Goal: Transaction & Acquisition: Purchase product/service

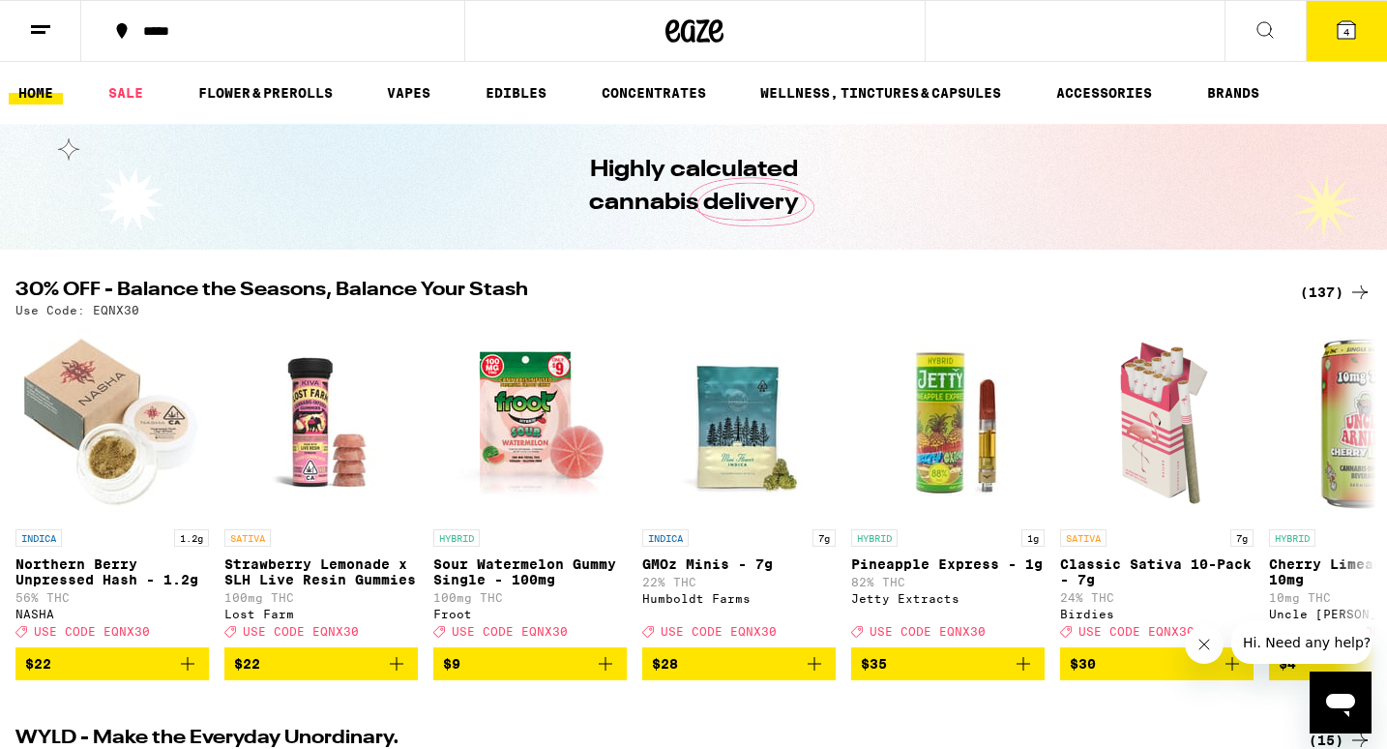
click at [1341, 35] on icon at bounding box center [1346, 29] width 17 height 17
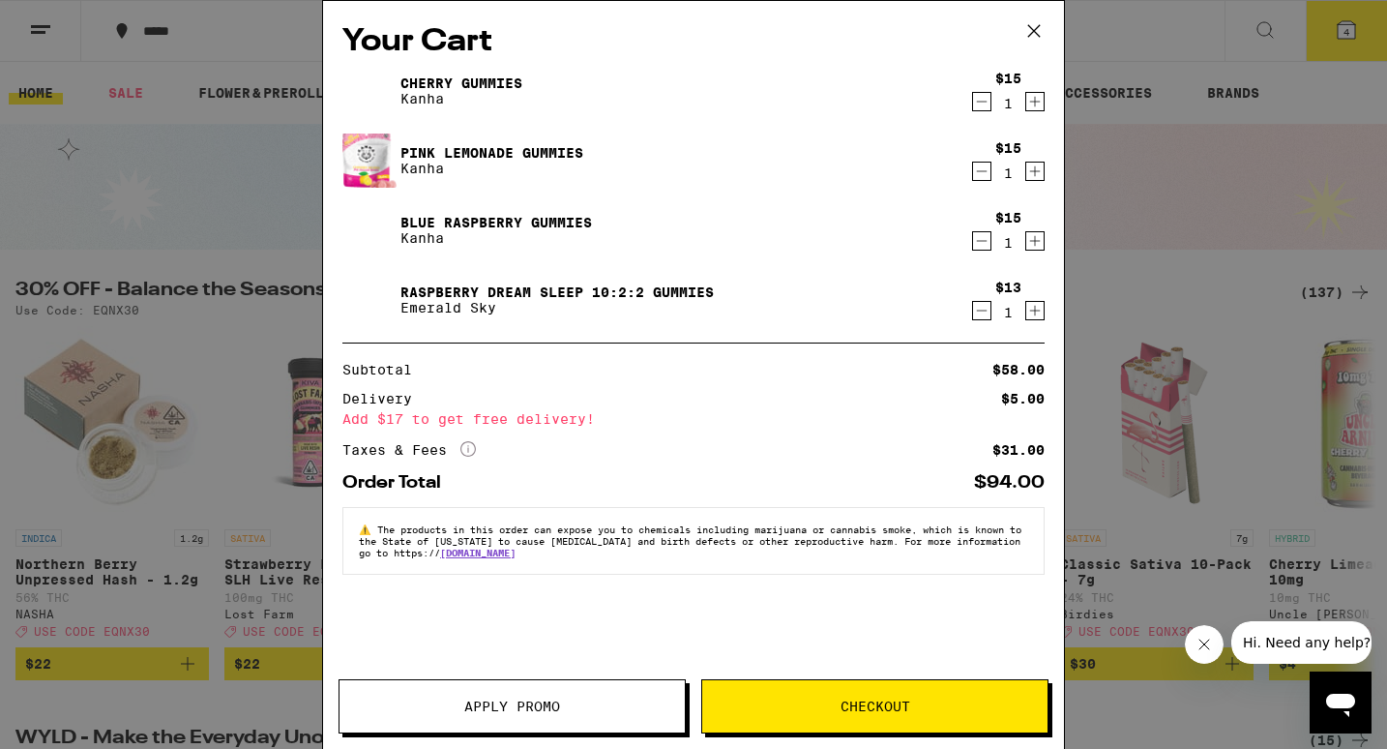
click at [979, 107] on icon "Decrement" at bounding box center [981, 101] width 17 height 23
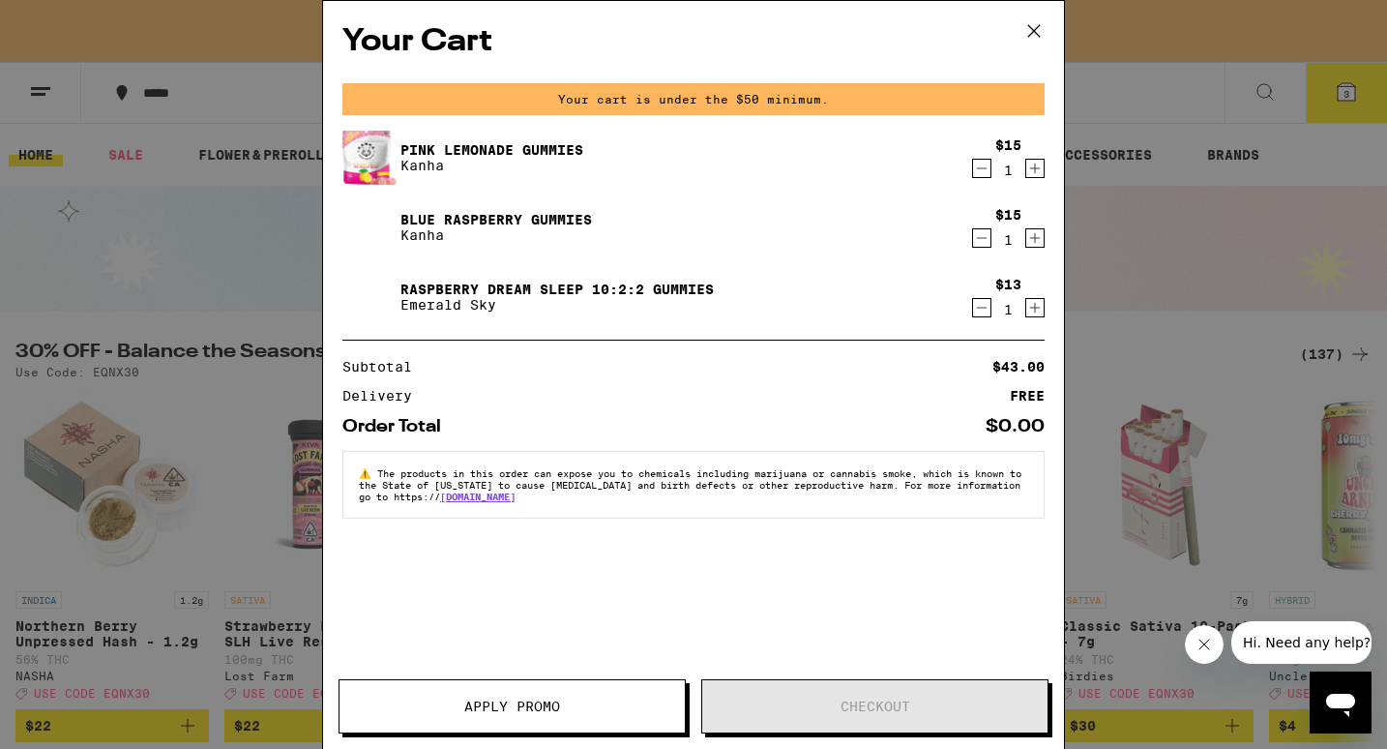
click at [977, 158] on div "$15 1" at bounding box center [1008, 157] width 73 height 41
click at [979, 169] on icon "Decrement" at bounding box center [981, 168] width 17 height 23
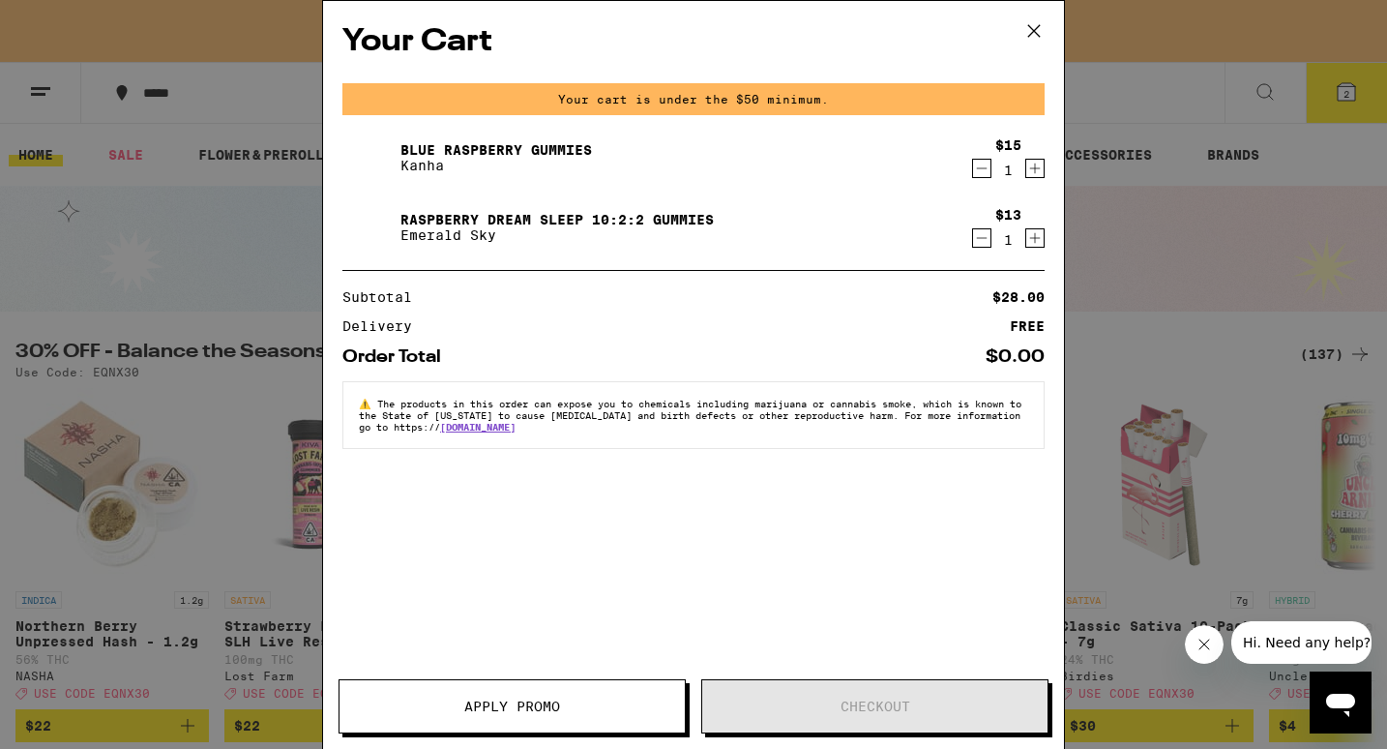
click at [979, 169] on icon "Decrement" at bounding box center [981, 168] width 17 height 23
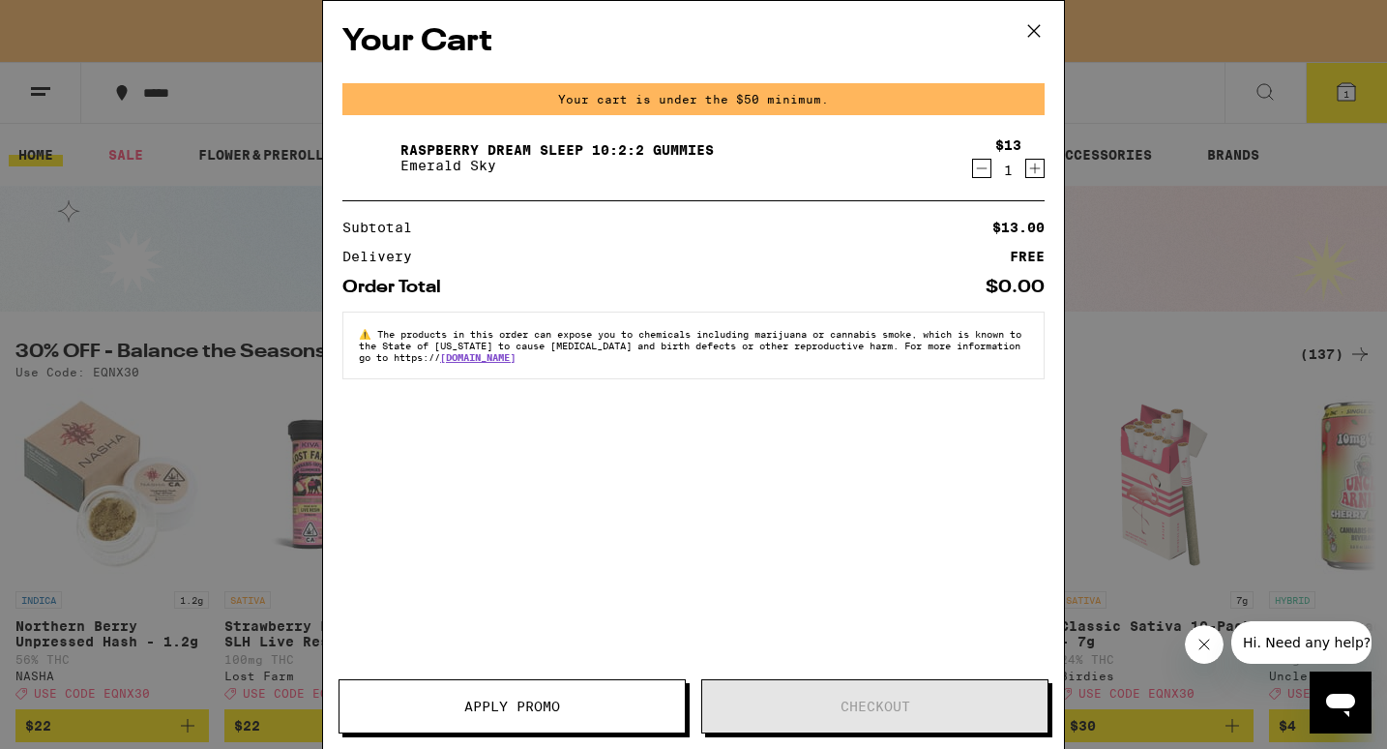
click at [979, 169] on icon "Decrement" at bounding box center [981, 168] width 17 height 23
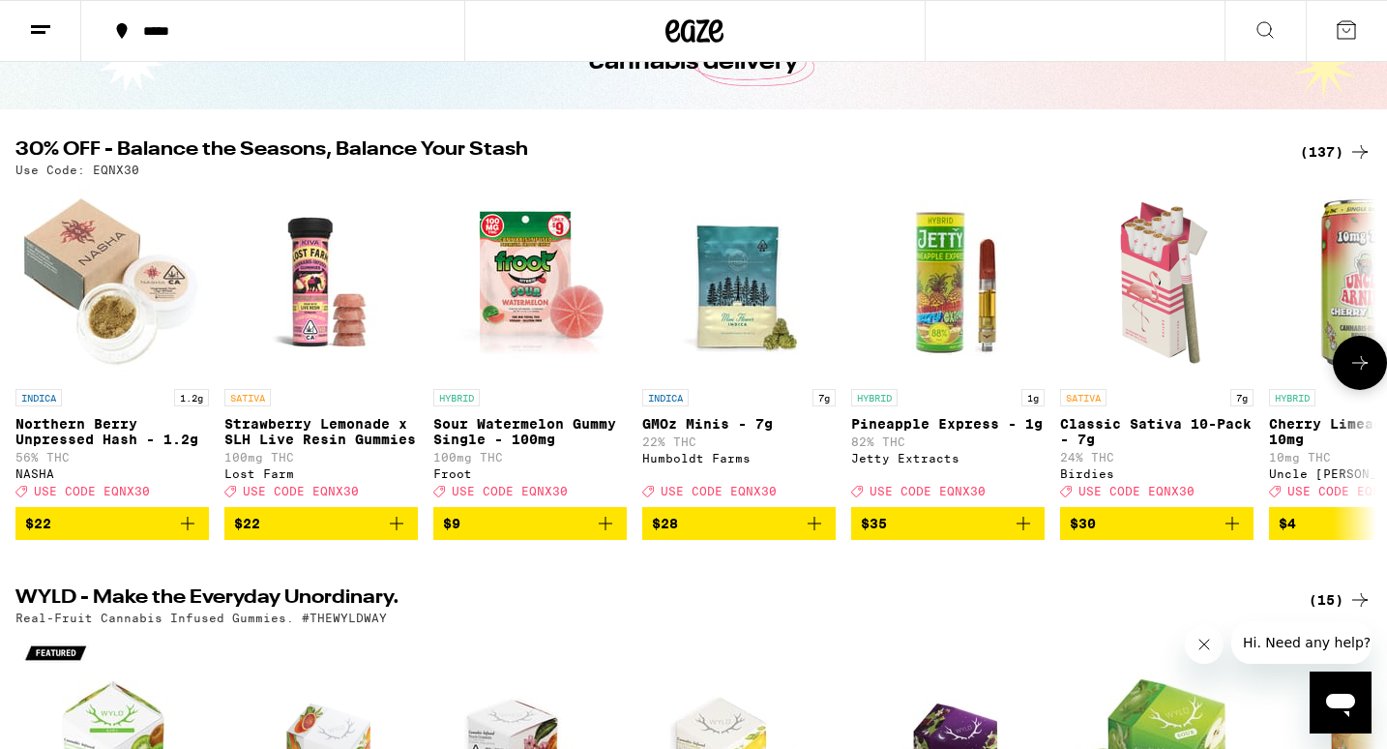
scroll to position [152, 0]
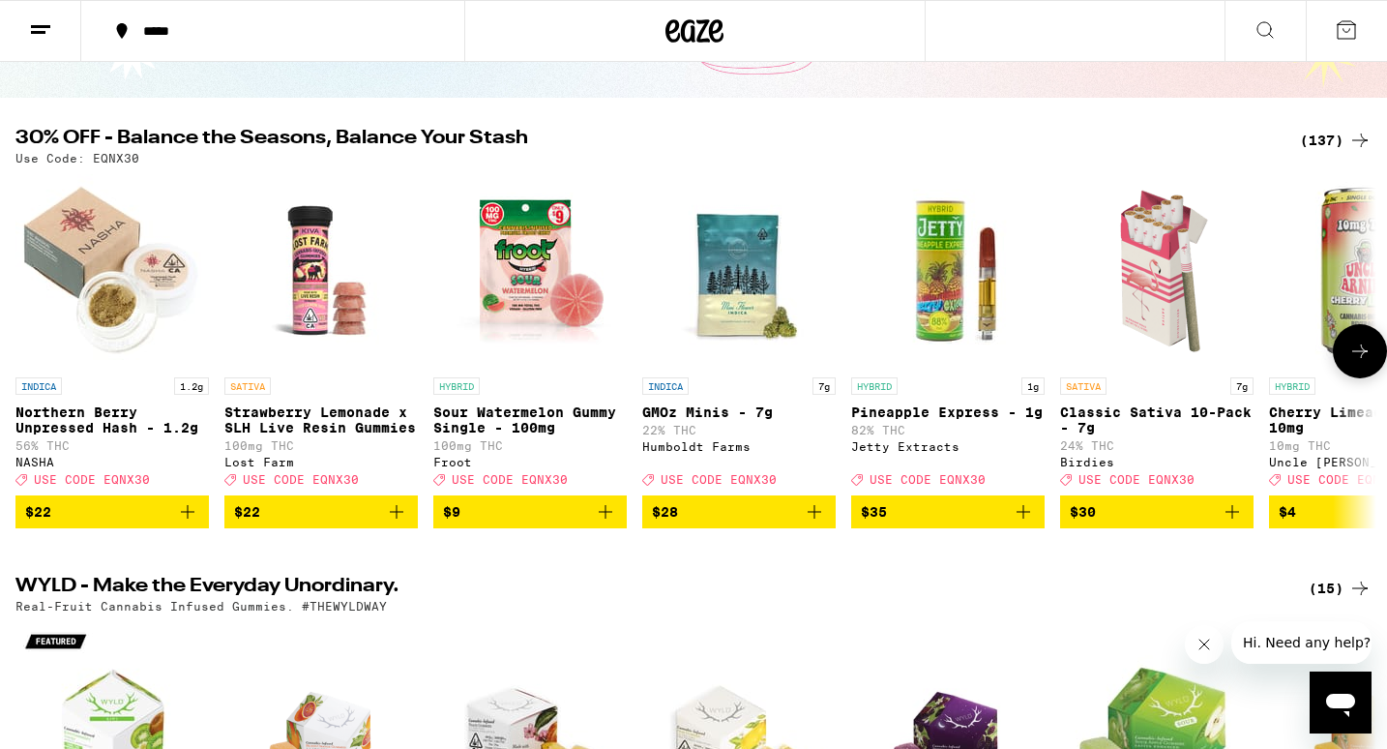
click at [606, 523] on icon "Add to bag" at bounding box center [605, 511] width 23 height 23
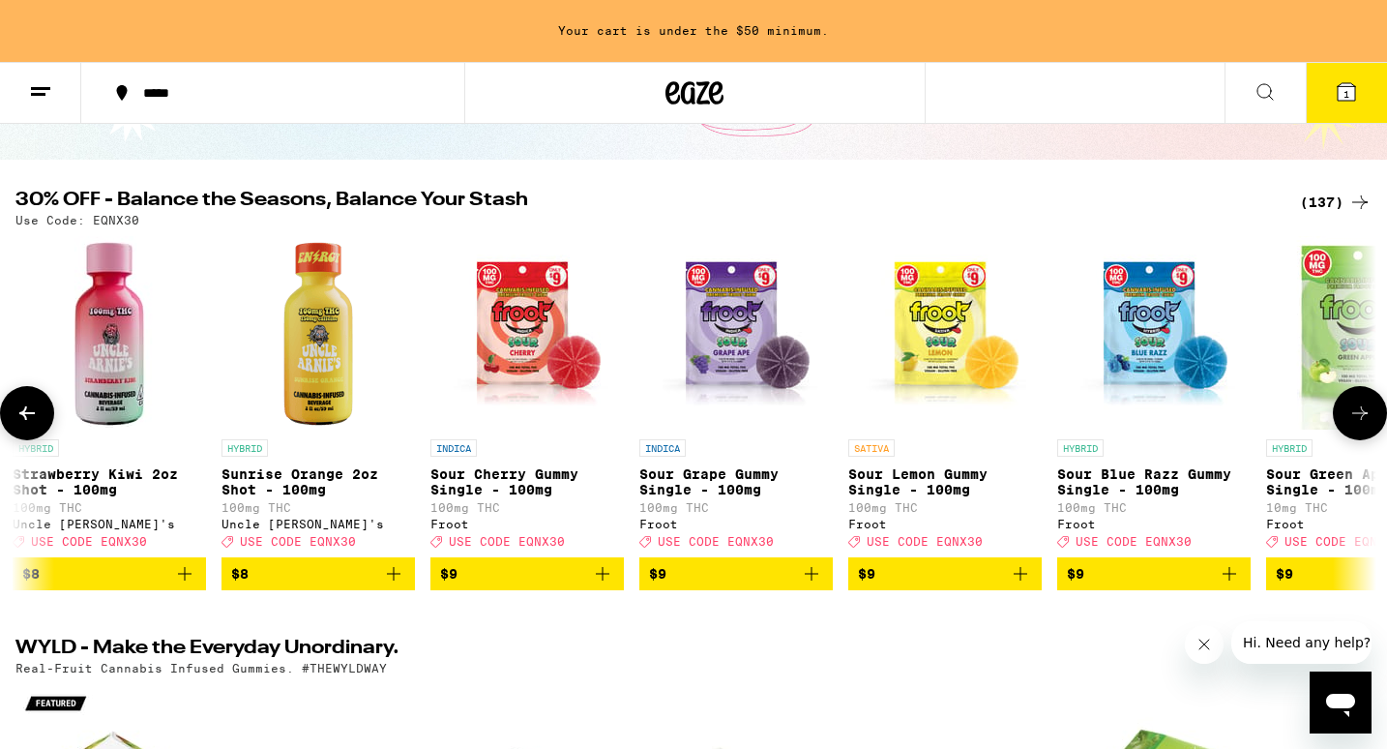
scroll to position [0, 0]
click at [601, 585] on icon "Add to bag" at bounding box center [602, 573] width 23 height 23
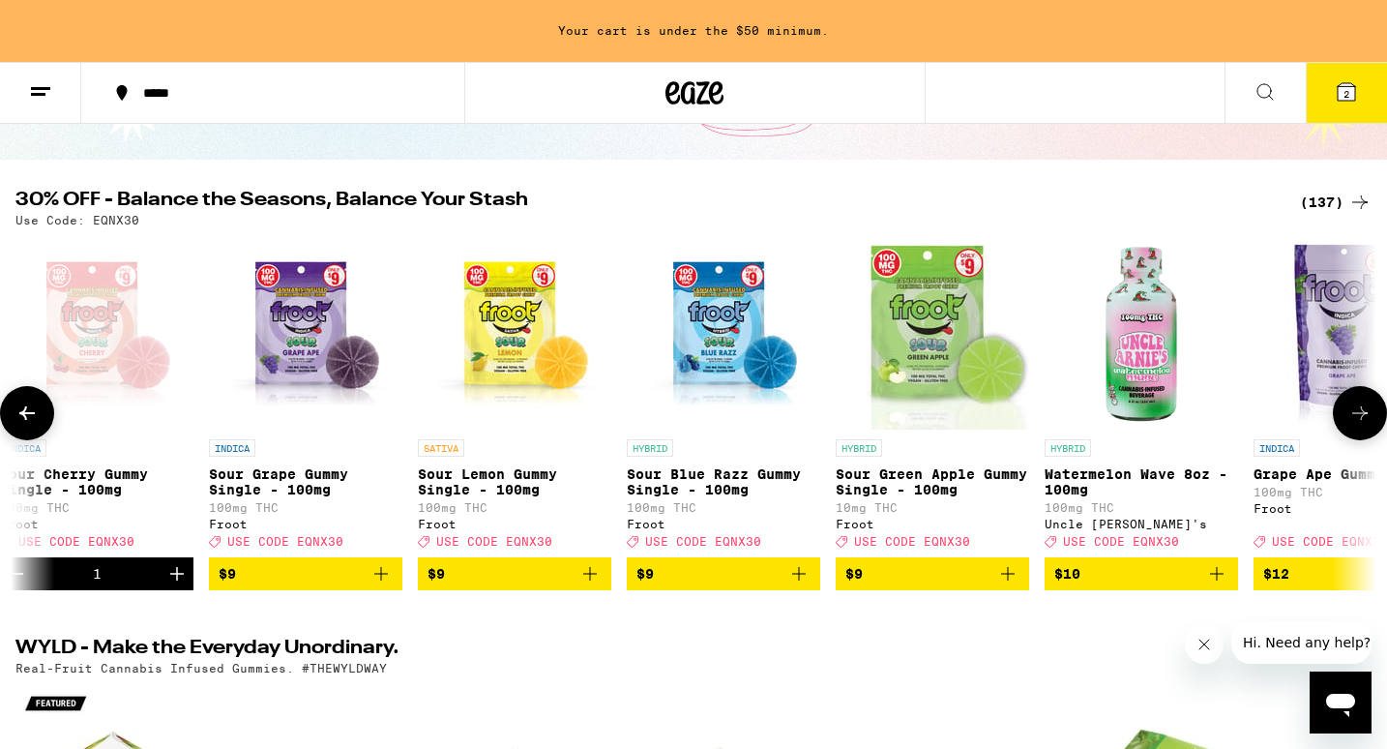
scroll to position [0, 4329]
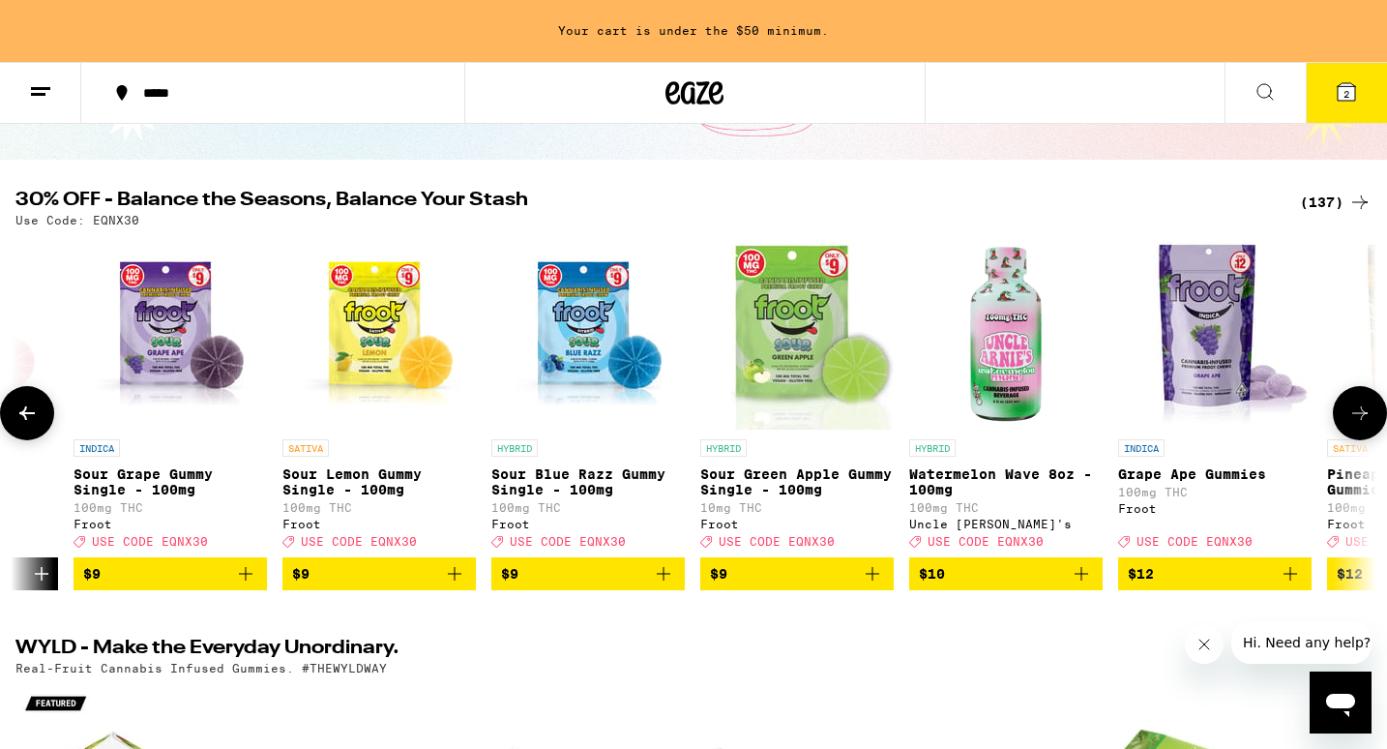
click at [670, 580] on icon "Add to bag" at bounding box center [664, 574] width 14 height 14
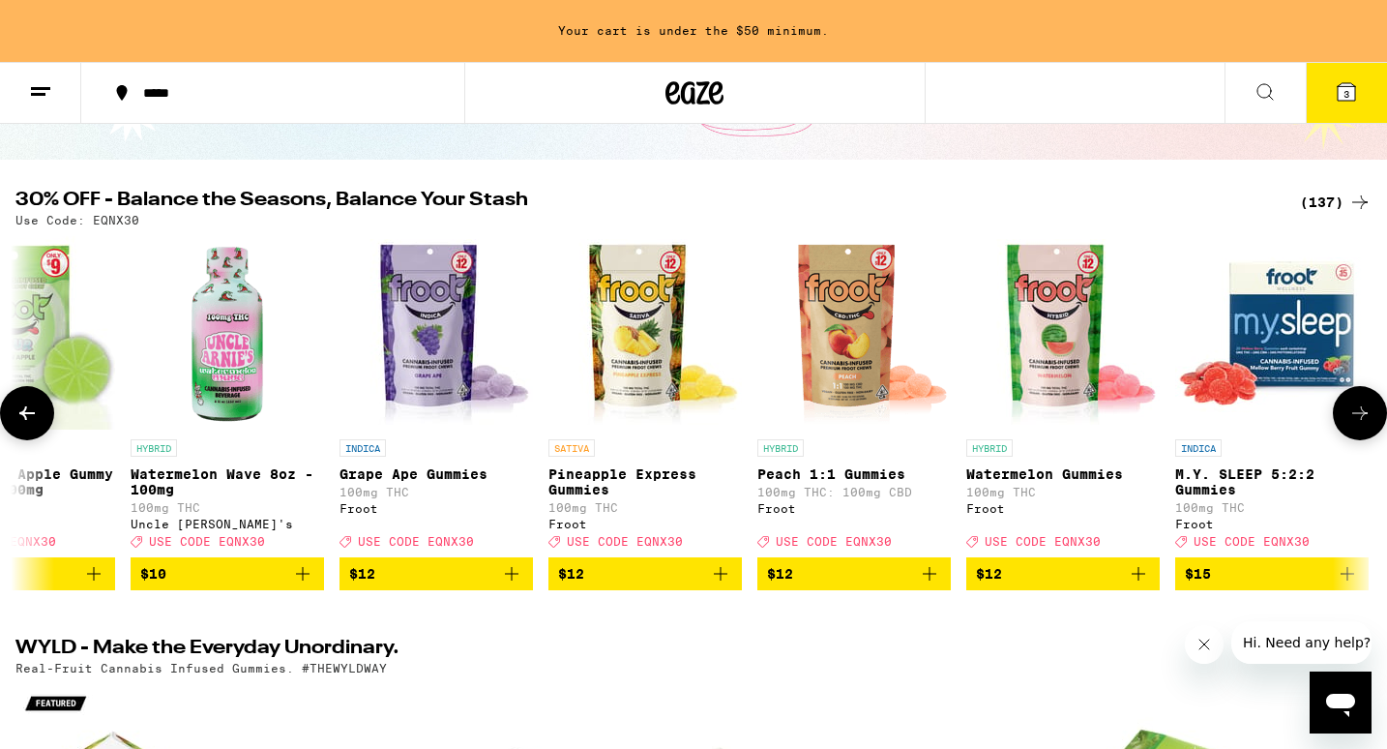
scroll to position [0, 5159]
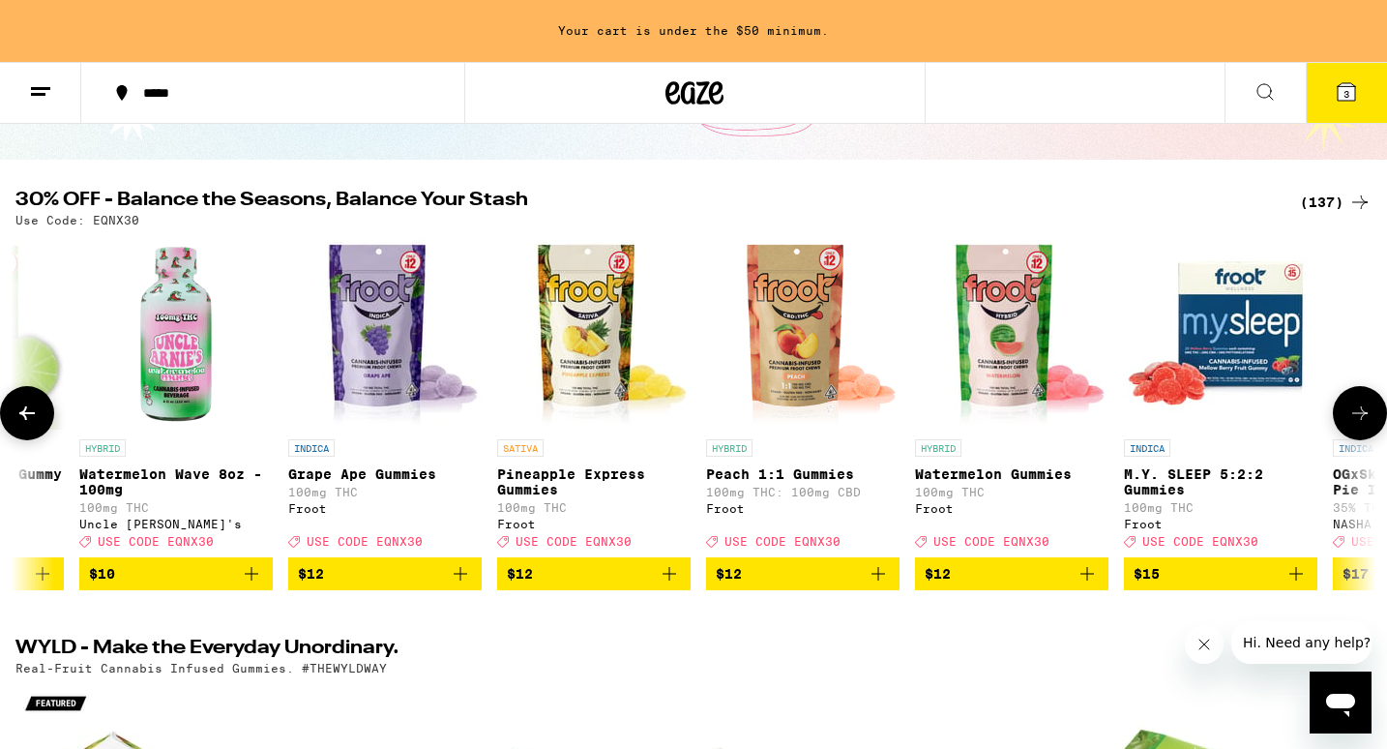
click at [870, 585] on icon "Add to bag" at bounding box center [878, 573] width 23 height 23
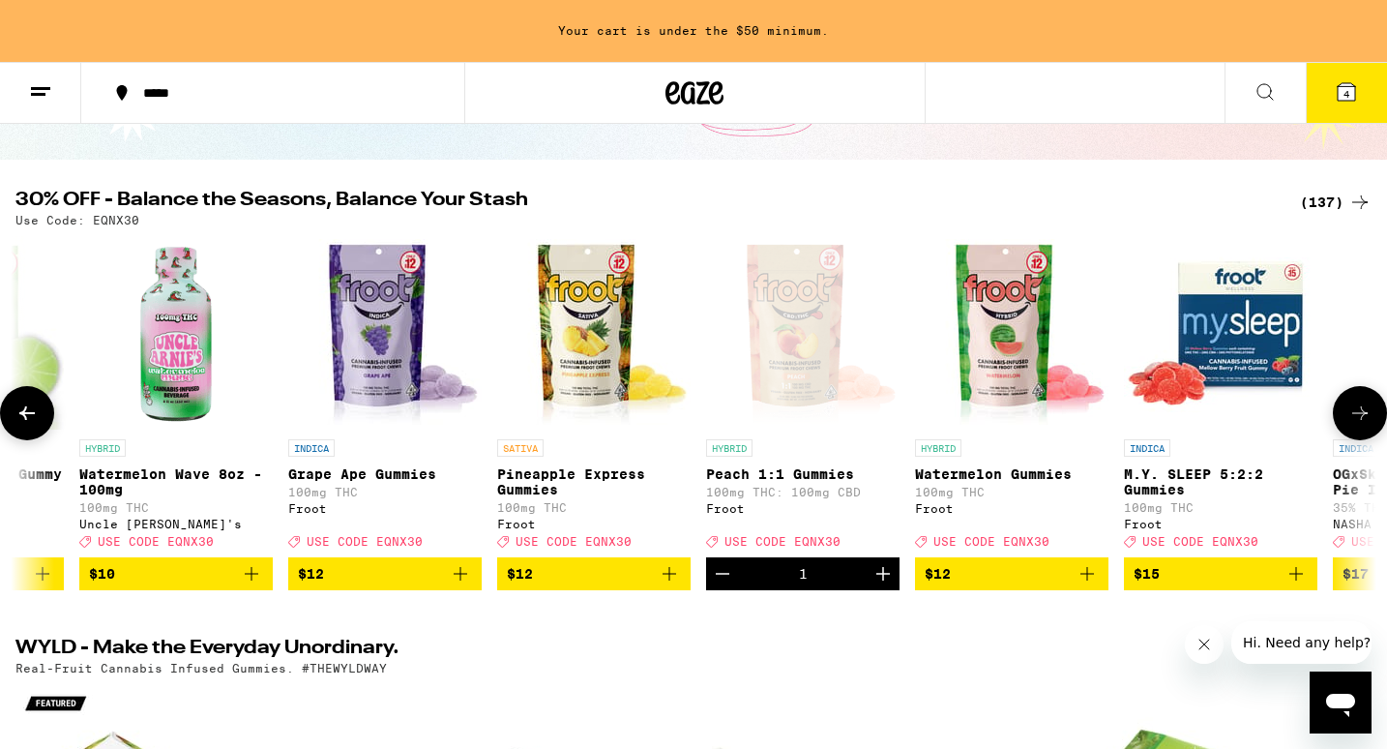
click at [1065, 582] on span "$12" at bounding box center [1012, 573] width 174 height 23
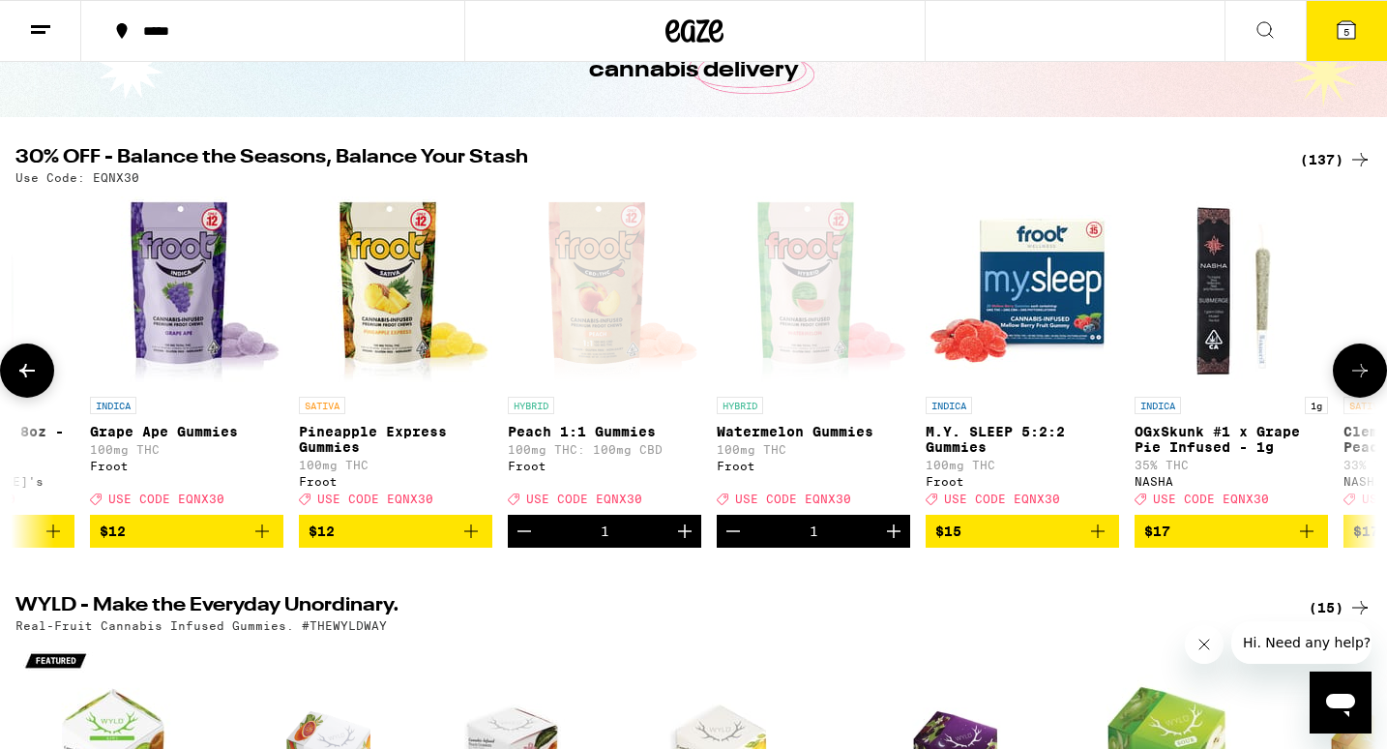
scroll to position [0, 5460]
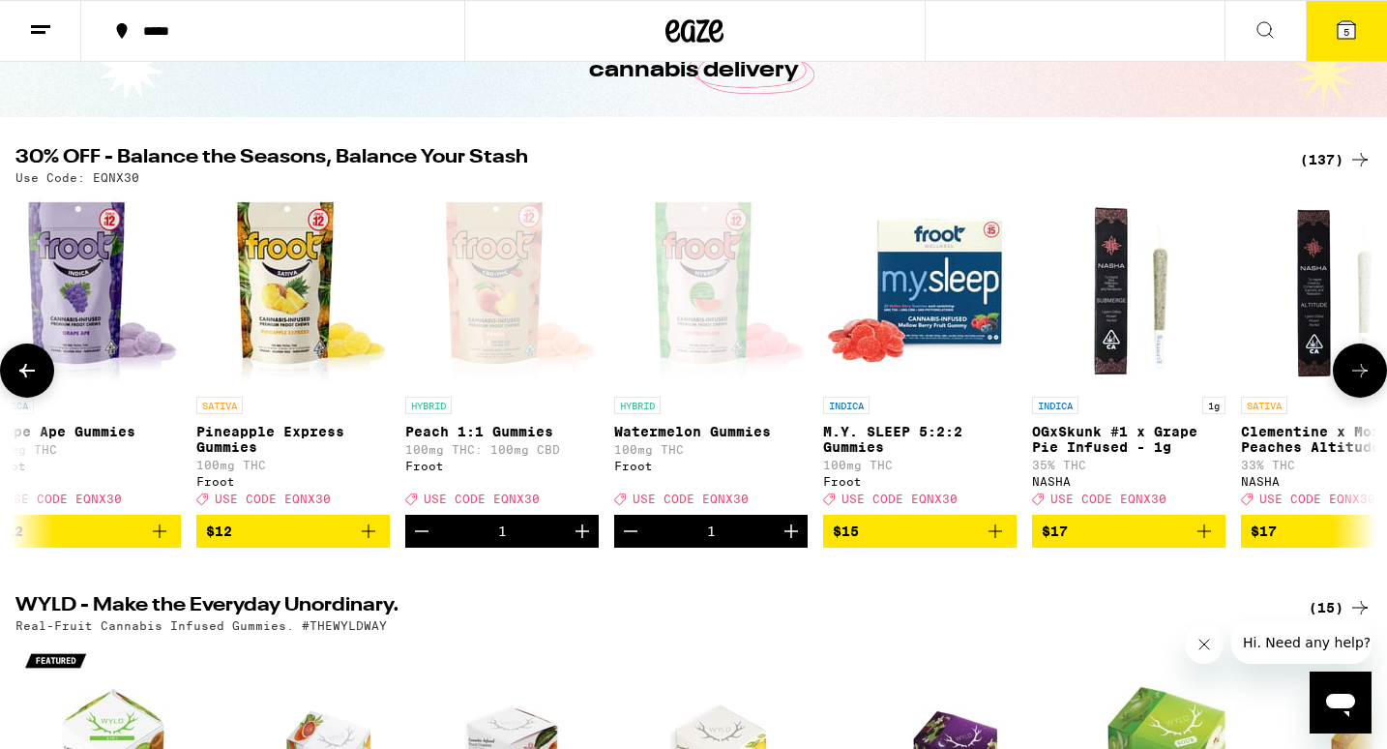
click at [983, 542] on span "$15" at bounding box center [920, 530] width 174 height 23
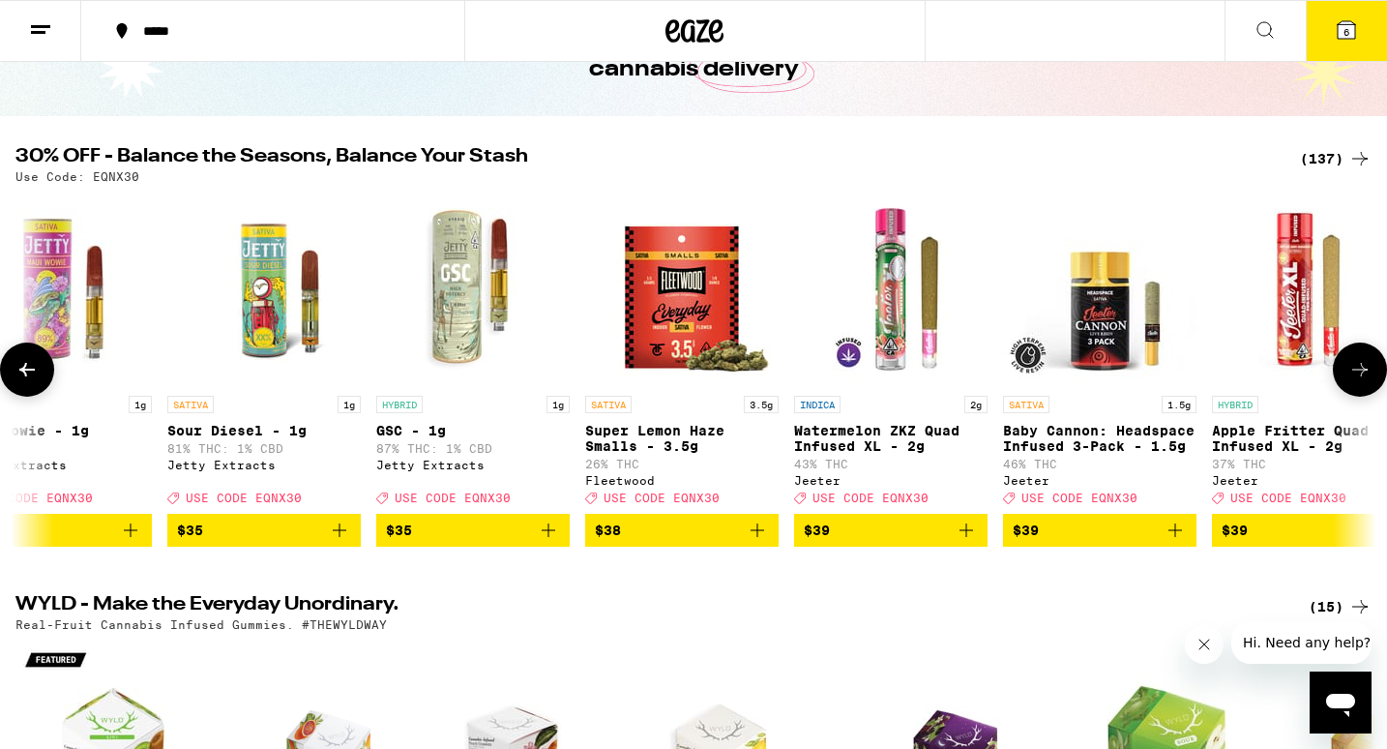
scroll to position [0, 20115]
